Goal: Task Accomplishment & Management: Use online tool/utility

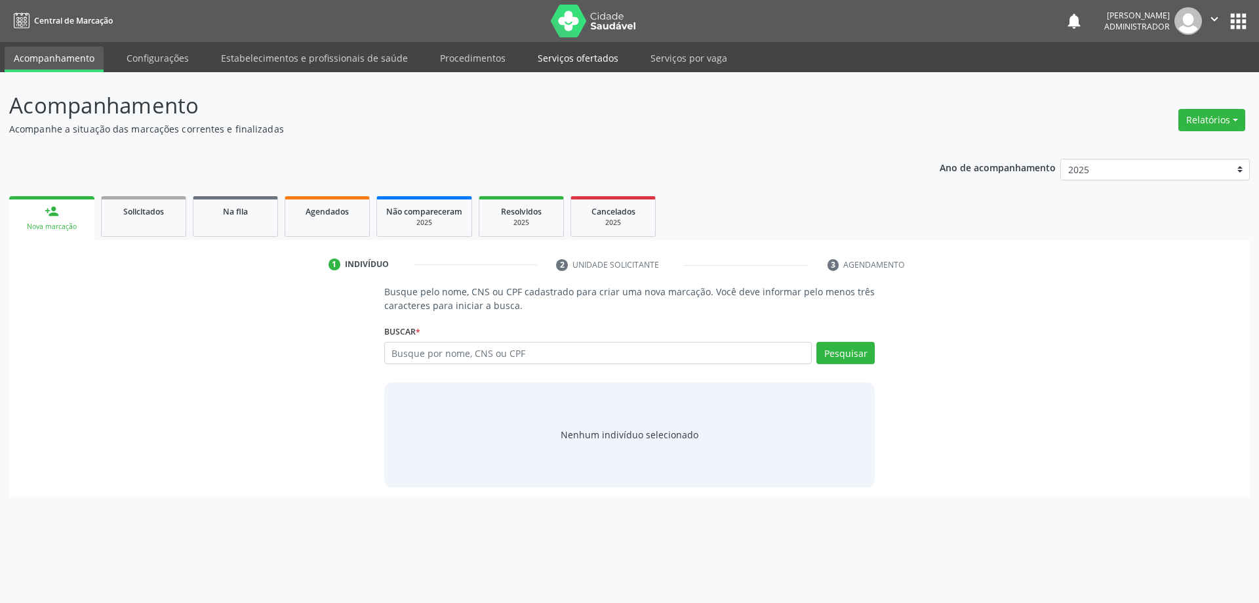
click at [592, 54] on link "Serviços ofertados" at bounding box center [578, 58] width 99 height 23
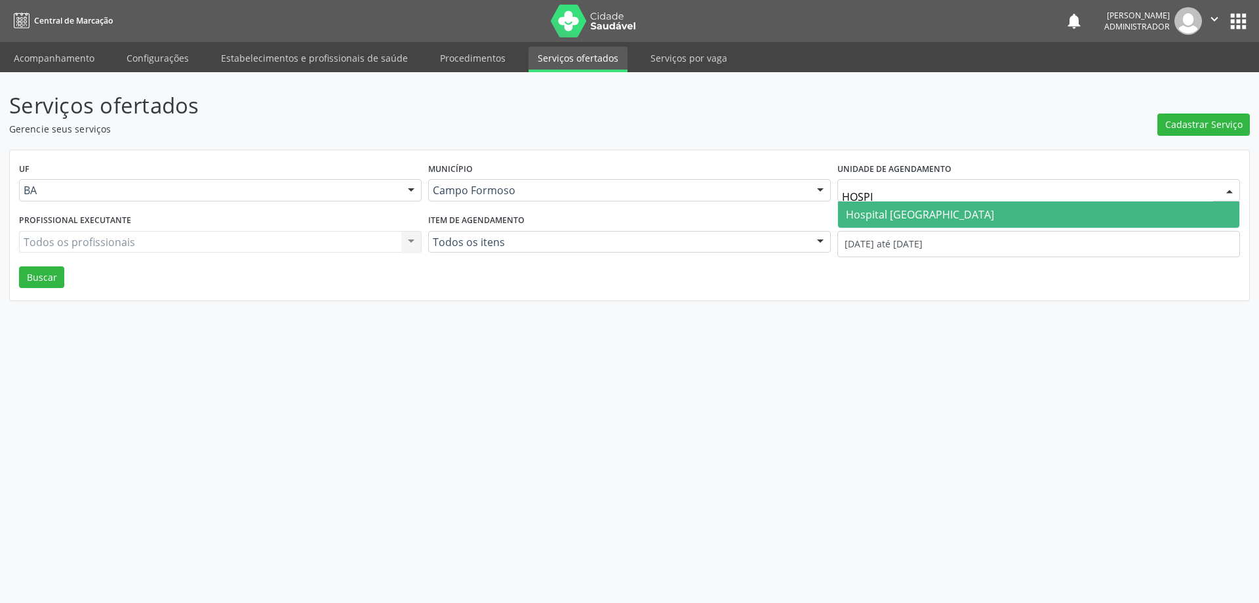
type input "HOSPIT"
click at [905, 214] on span "Hospital [GEOGRAPHIC_DATA]" at bounding box center [920, 214] width 148 height 14
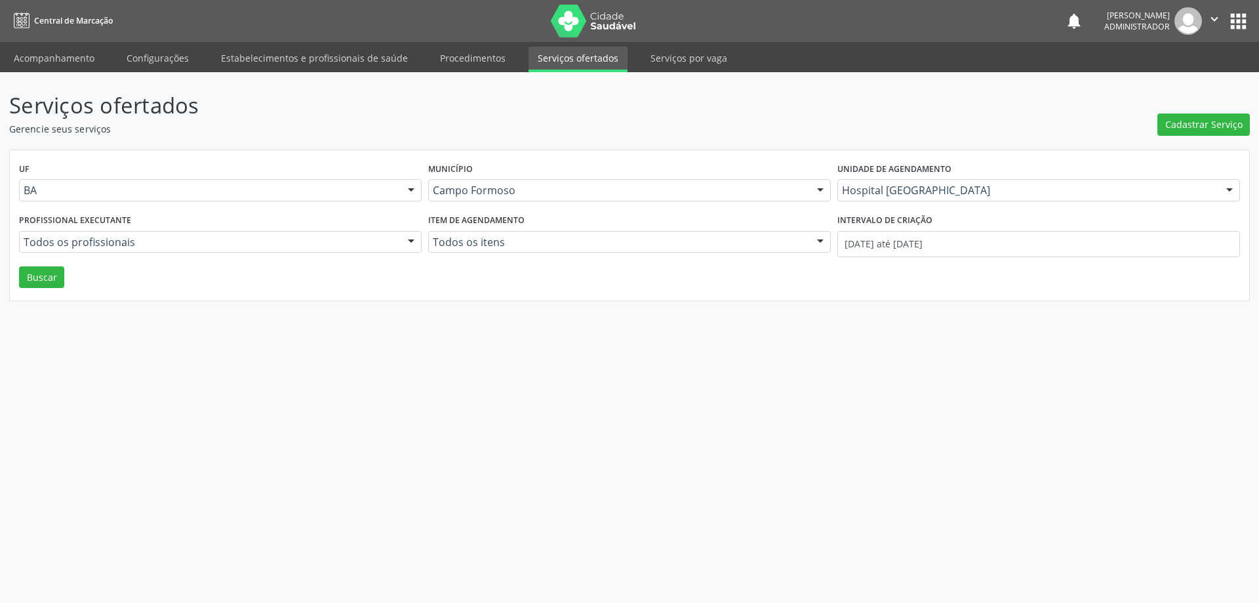
click at [403, 234] on div at bounding box center [411, 243] width 20 height 22
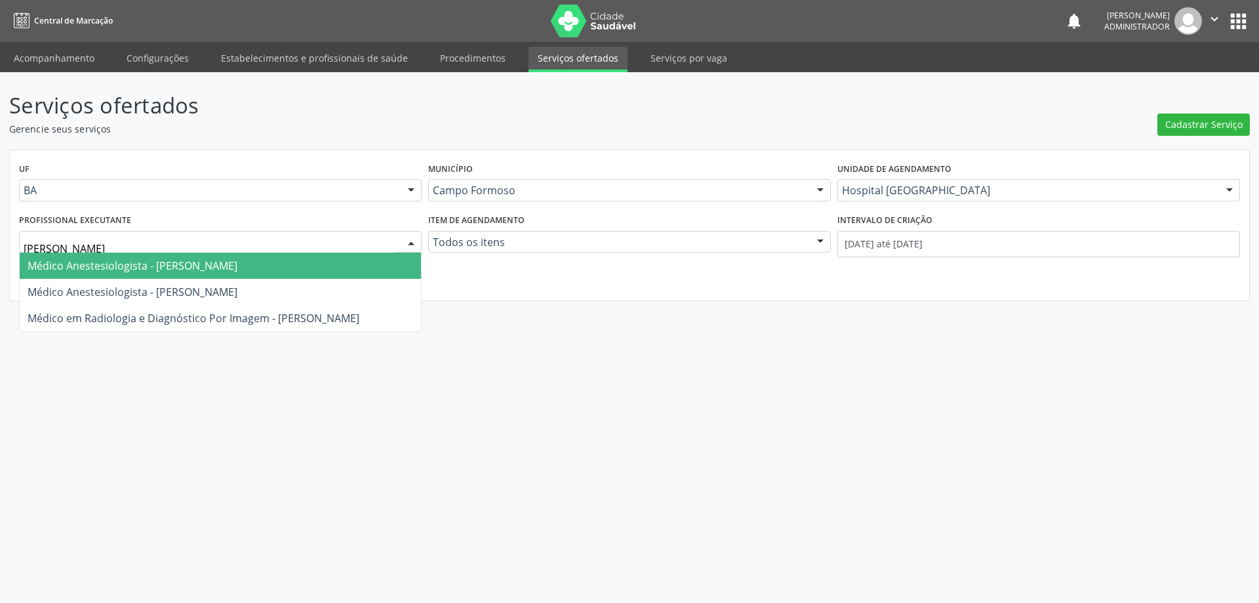
type input "JOEL"
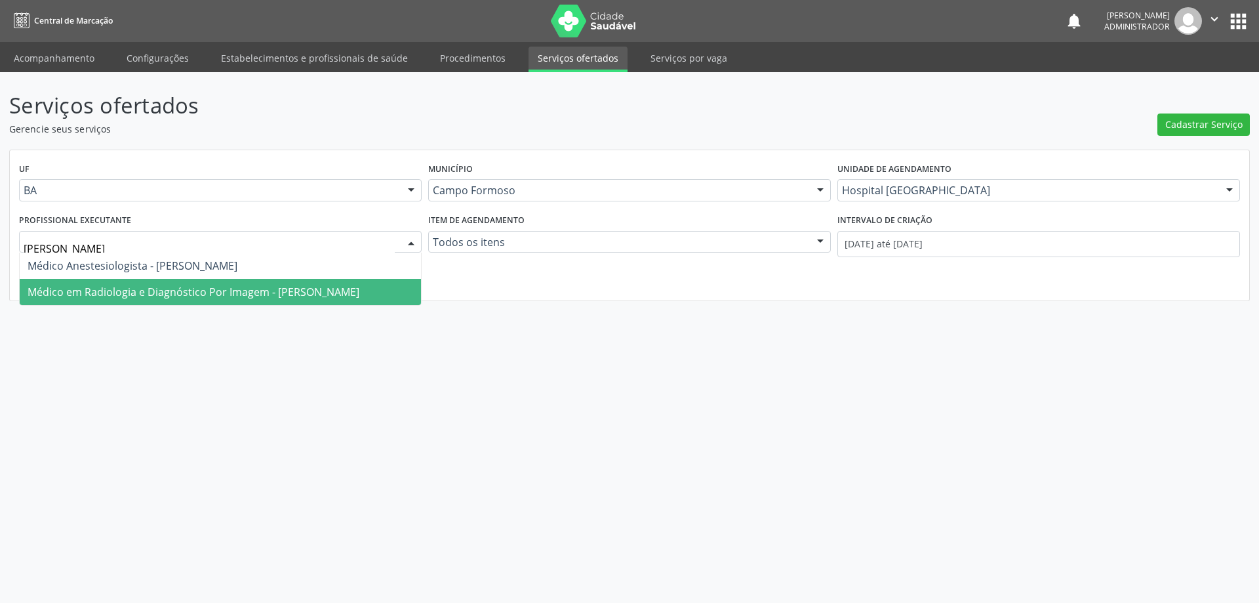
click at [250, 294] on span "Médico em Radiologia e Diagnóstico Por Imagem - Joel da Rocha Almeida" at bounding box center [194, 292] width 332 height 14
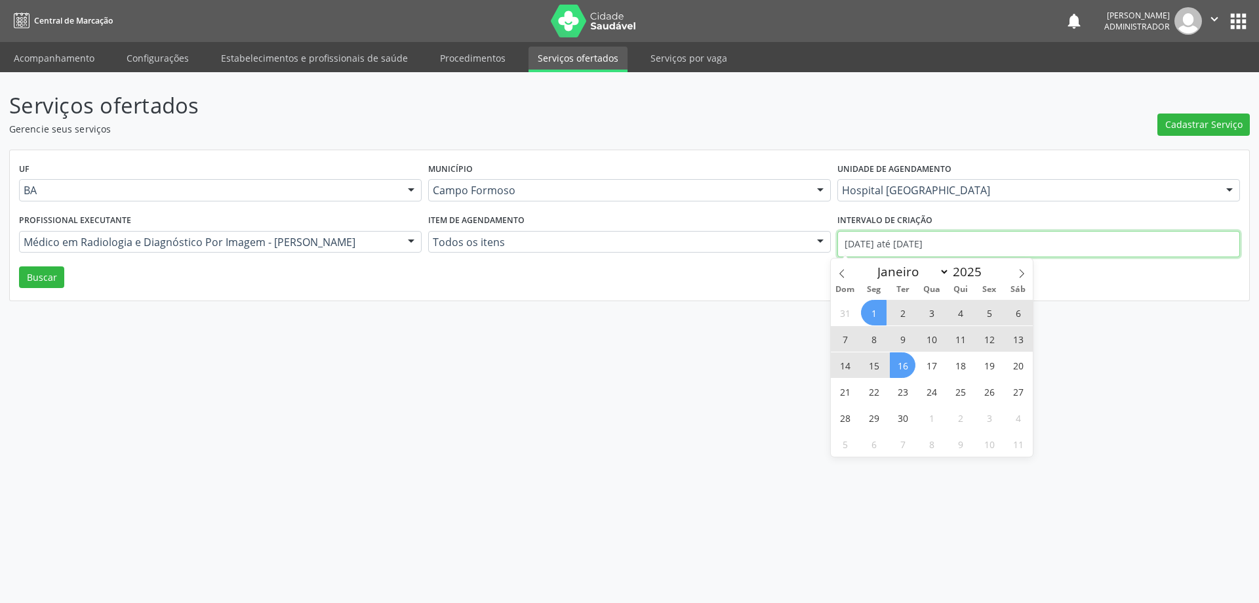
click at [883, 248] on input "01/09/2025 até 16/09/2025" at bounding box center [1039, 244] width 403 height 26
click at [842, 268] on span at bounding box center [842, 269] width 22 height 22
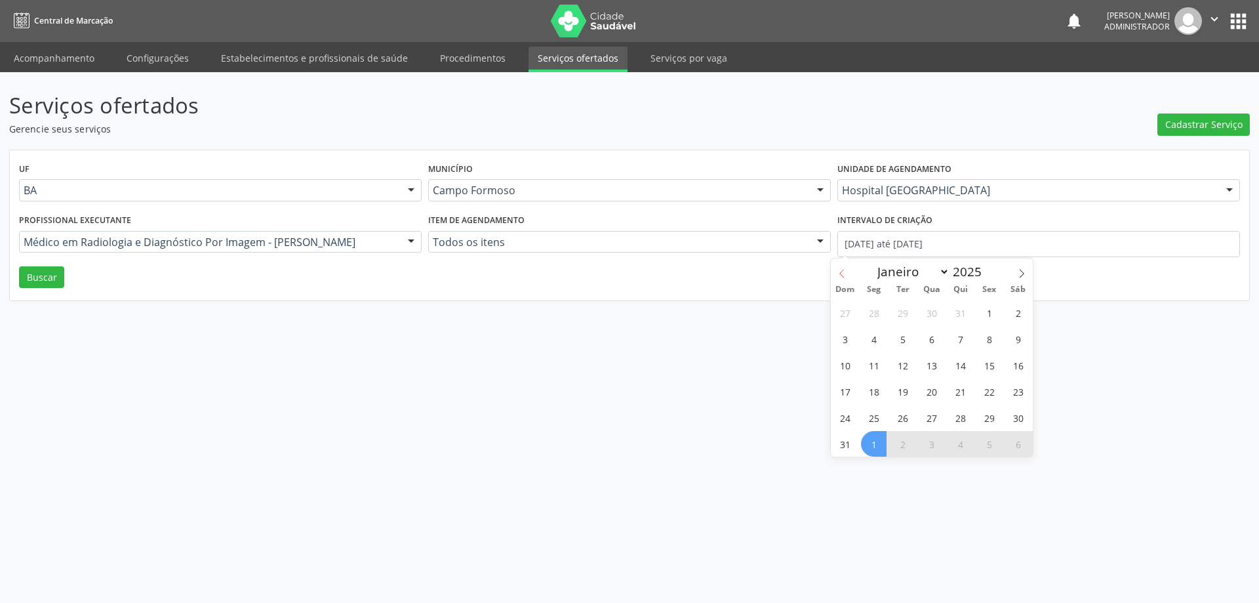
select select "7"
click at [981, 312] on span "1" at bounding box center [990, 313] width 26 height 26
type input "01/08/2025"
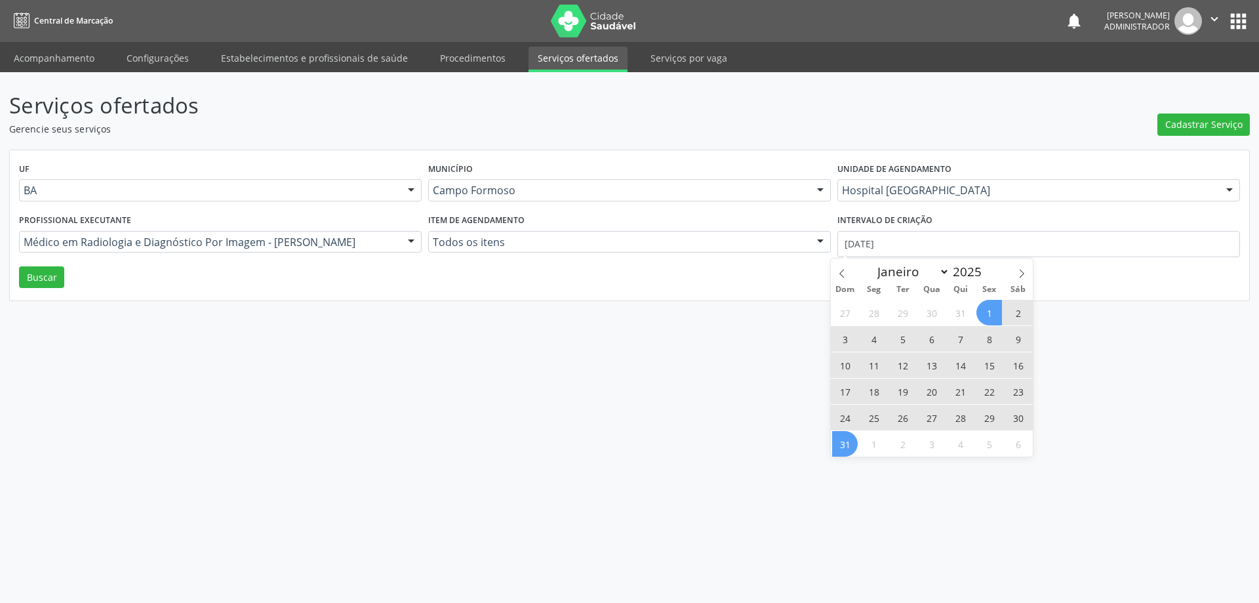
click at [842, 450] on span "31" at bounding box center [845, 444] width 26 height 26
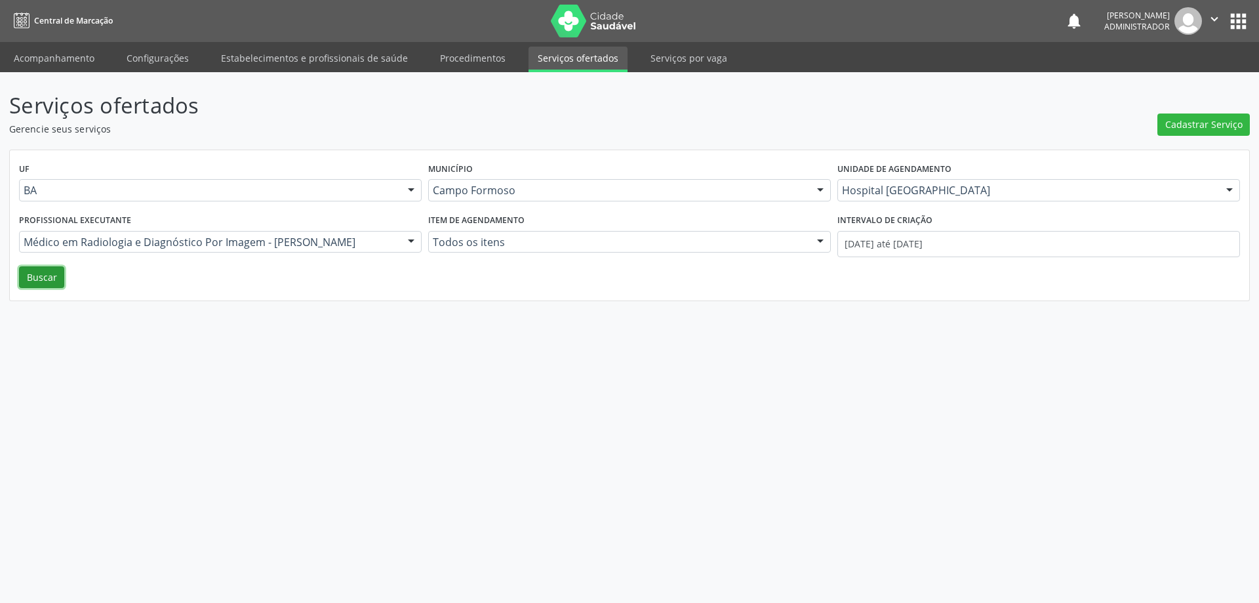
click at [40, 286] on button "Buscar" at bounding box center [41, 277] width 45 height 22
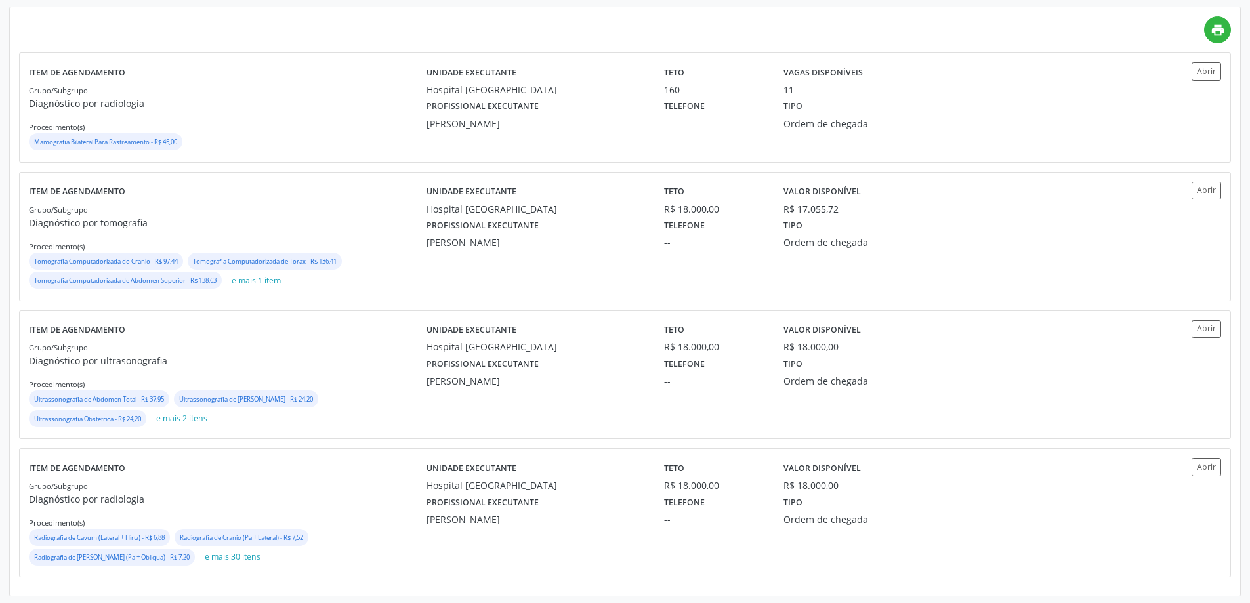
scroll to position [306, 0]
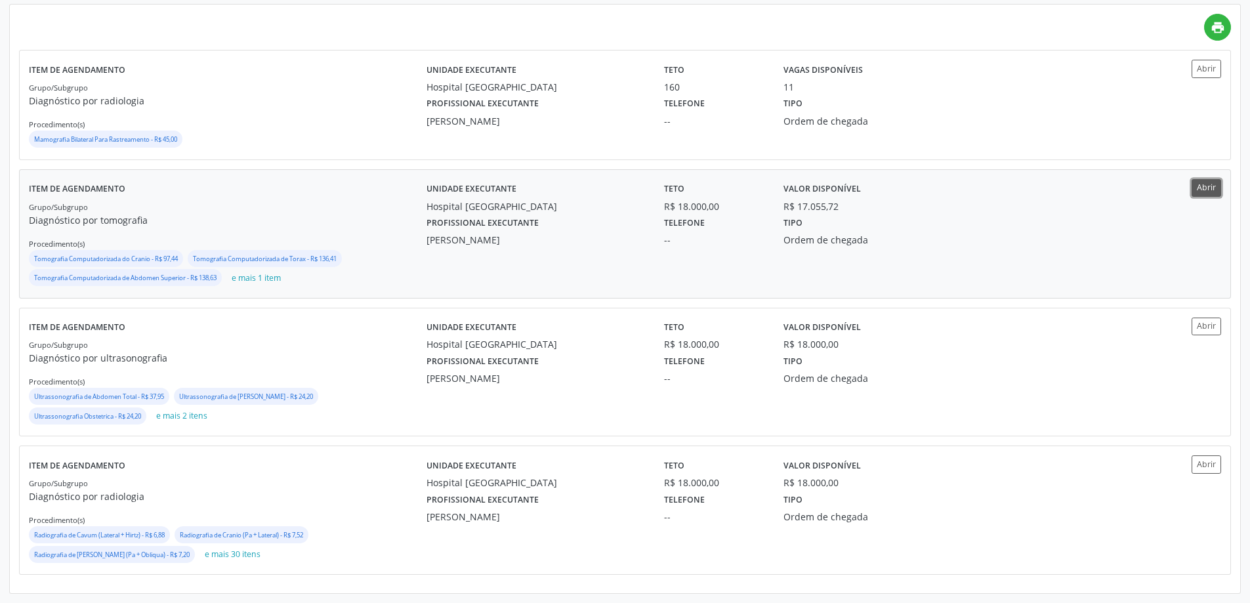
click at [1211, 188] on button "Abrir" at bounding box center [1206, 188] width 30 height 18
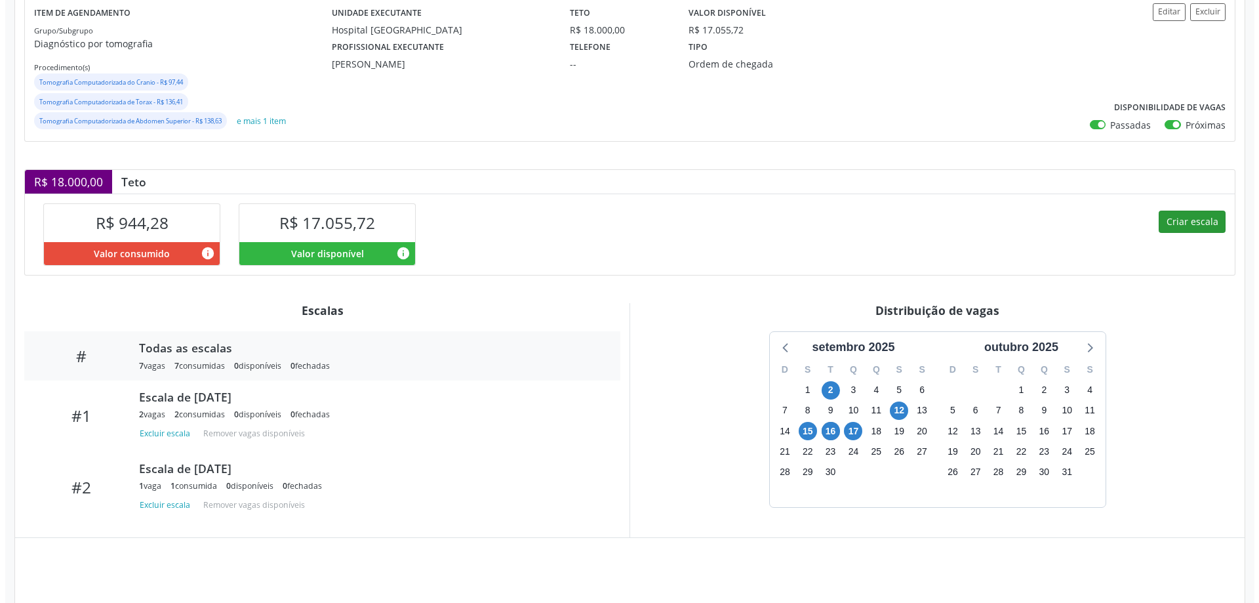
scroll to position [245, 0]
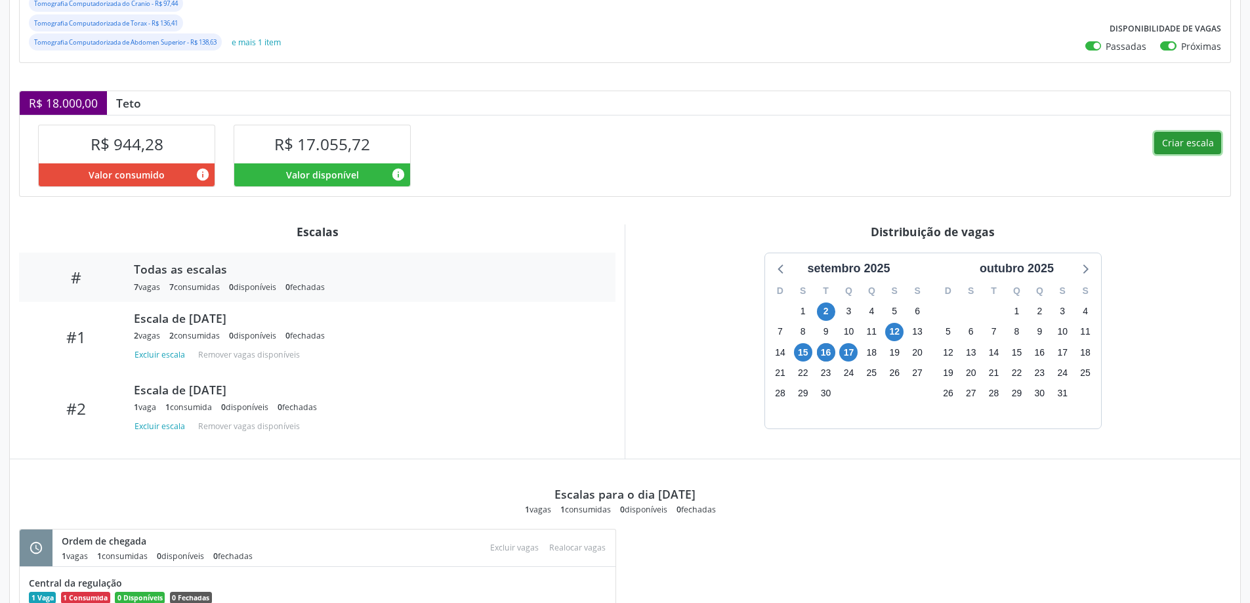
click at [1183, 140] on button "Criar escala" at bounding box center [1187, 143] width 67 height 22
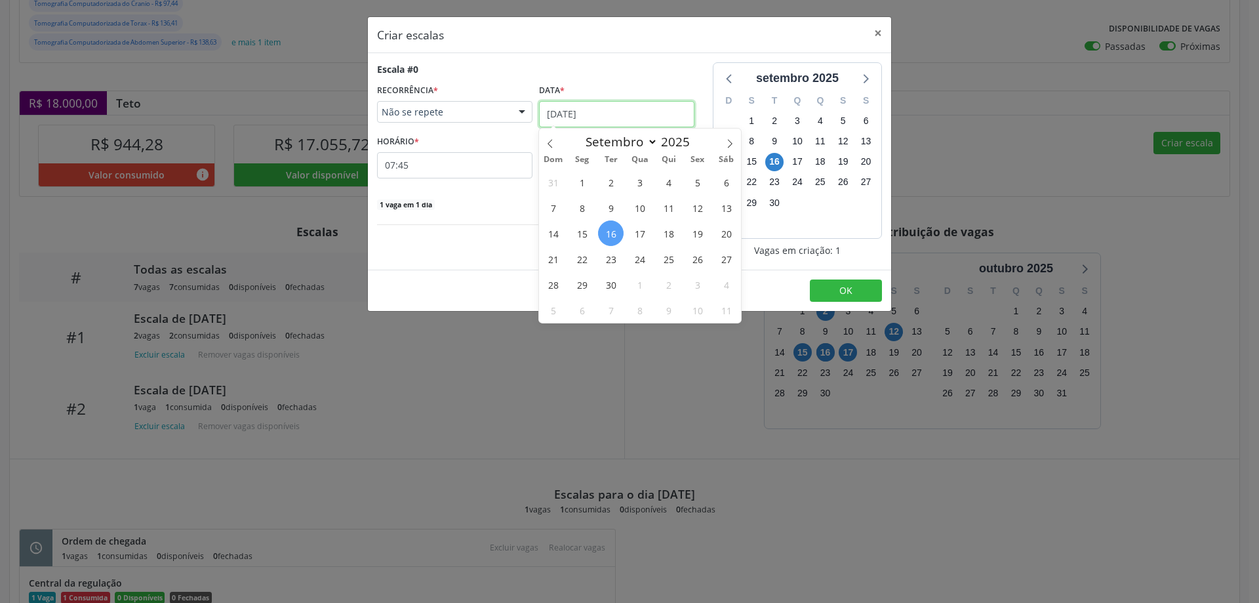
click at [611, 112] on input "[DATE]" at bounding box center [616, 114] width 155 height 26
click at [672, 237] on span "18" at bounding box center [669, 233] width 26 height 26
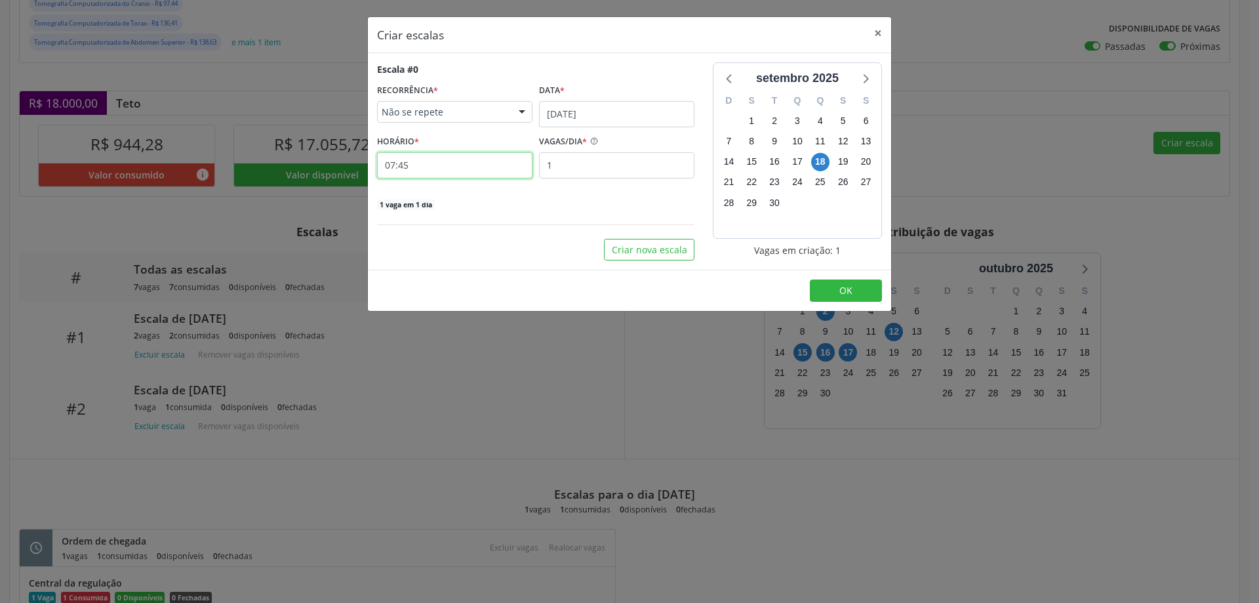
click at [437, 168] on input "07:45" at bounding box center [454, 165] width 155 height 26
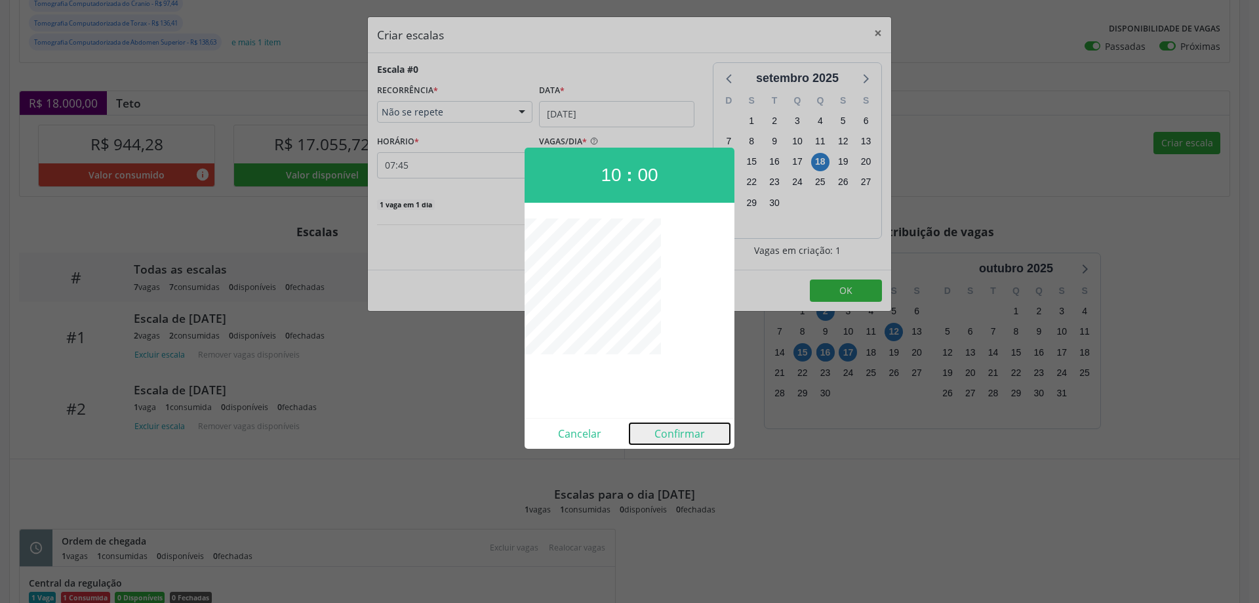
click at [672, 433] on button "Confirmar" at bounding box center [680, 433] width 100 height 21
type input "10:00"
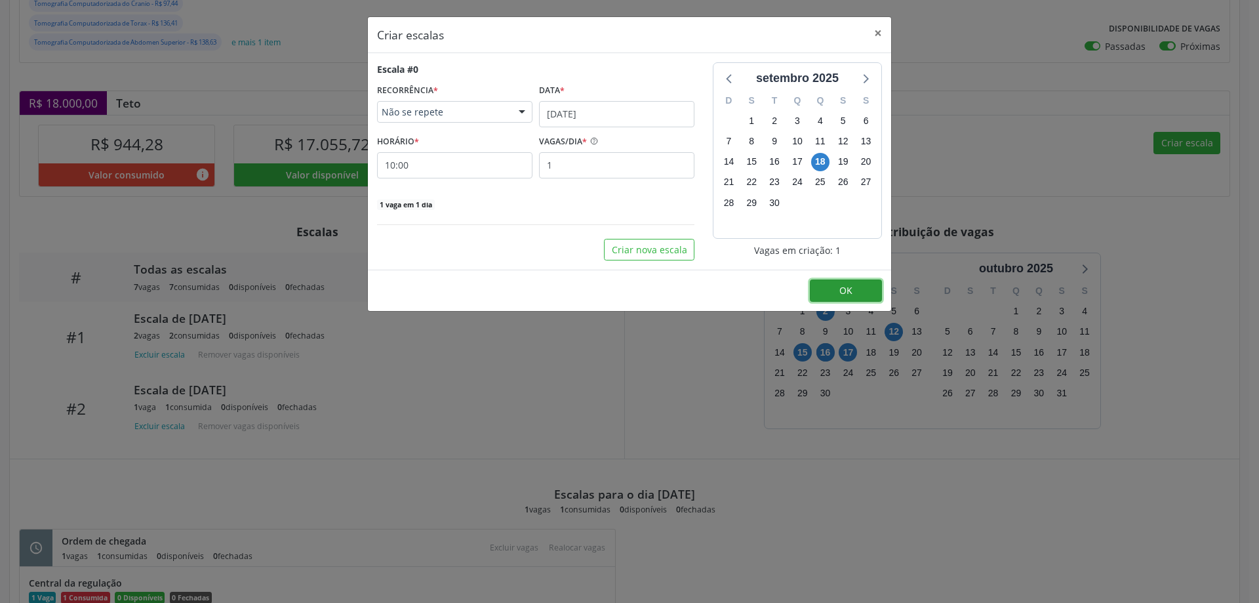
click at [844, 289] on span "OK" at bounding box center [846, 290] width 13 height 12
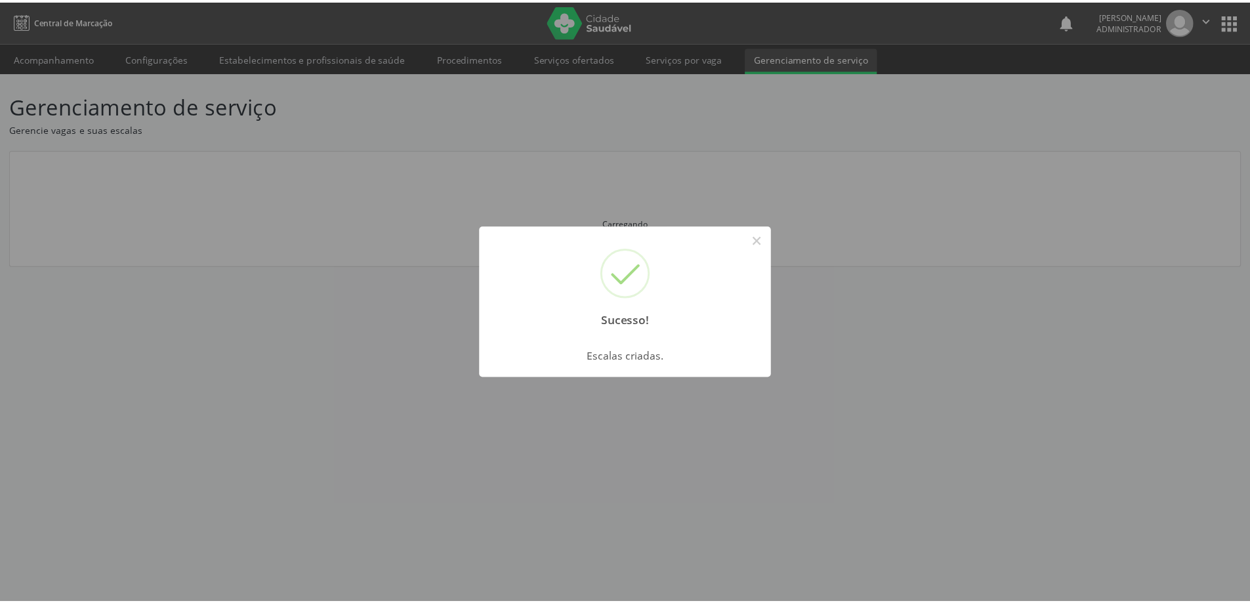
scroll to position [0, 0]
